Goal: Check status

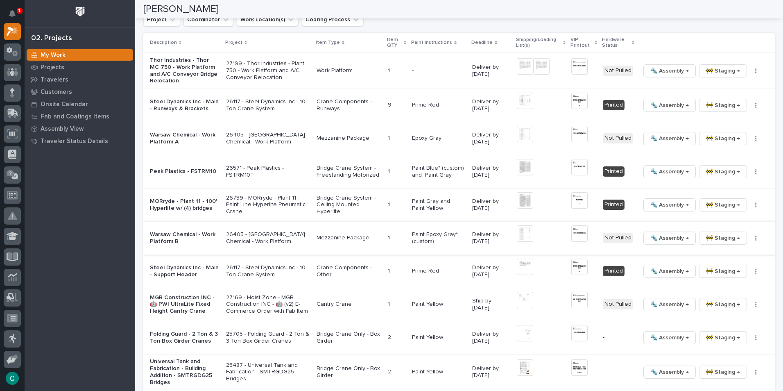
scroll to position [860, 0]
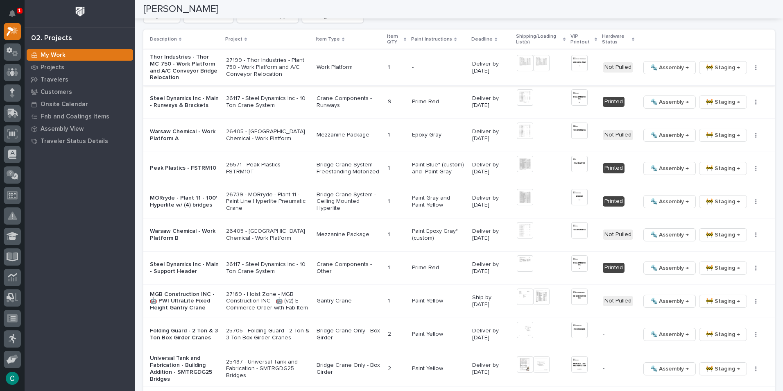
click at [574, 64] on img at bounding box center [580, 63] width 16 height 16
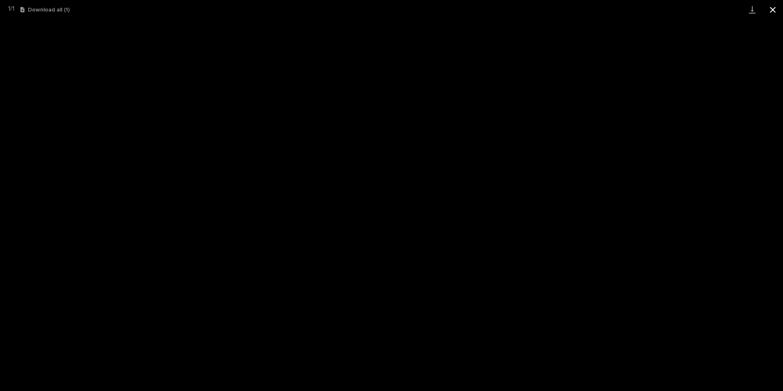
click at [769, 9] on button "Close gallery" at bounding box center [773, 9] width 20 height 19
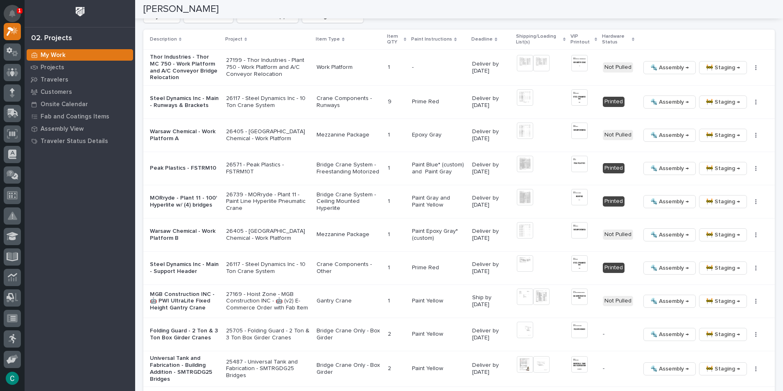
click at [11, 16] on icon "Notifications" at bounding box center [12, 13] width 7 height 7
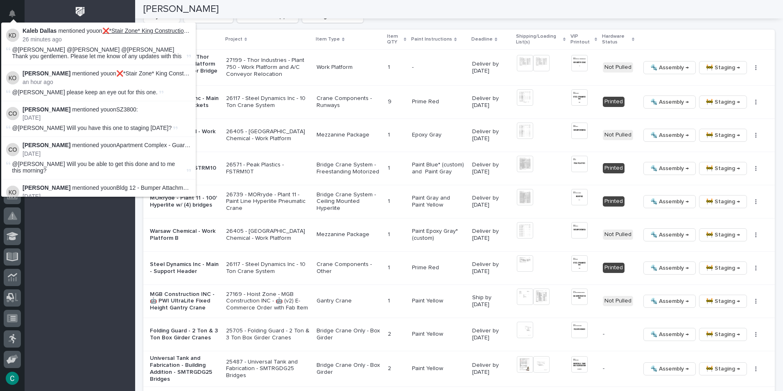
click at [145, 31] on link "❌*Stair Zone* King Construction and Overhead Door Inc - L Stair" at bounding box center [186, 30] width 168 height 7
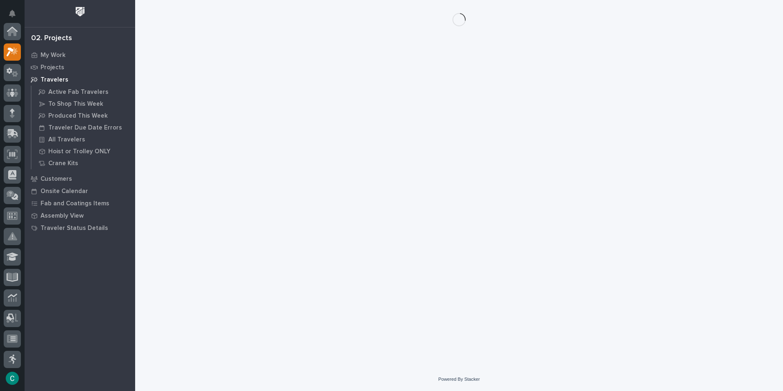
scroll to position [20, 0]
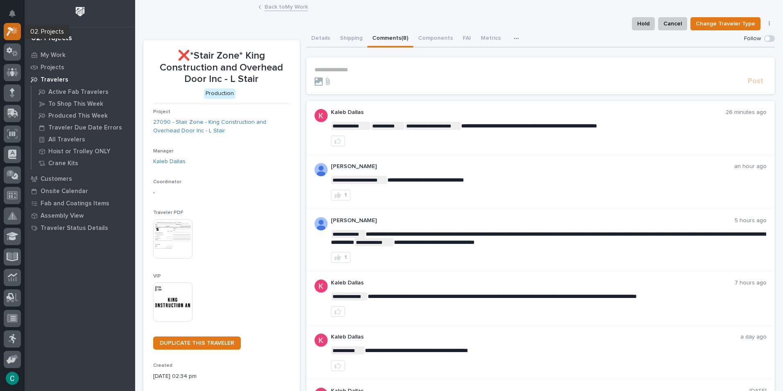
click at [12, 31] on icon at bounding box center [10, 31] width 7 height 9
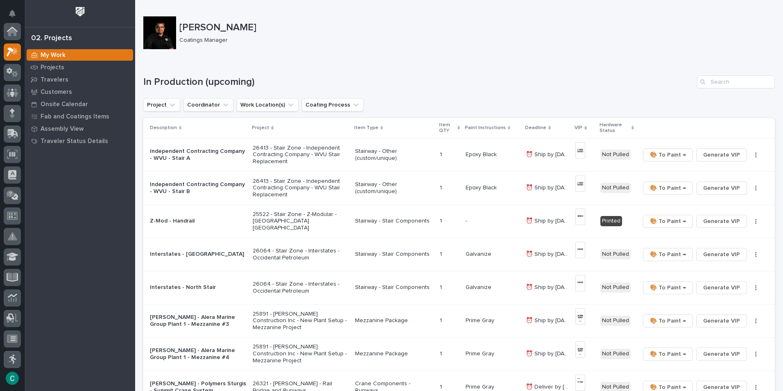
scroll to position [20, 0]
